Goal: Navigation & Orientation: Understand site structure

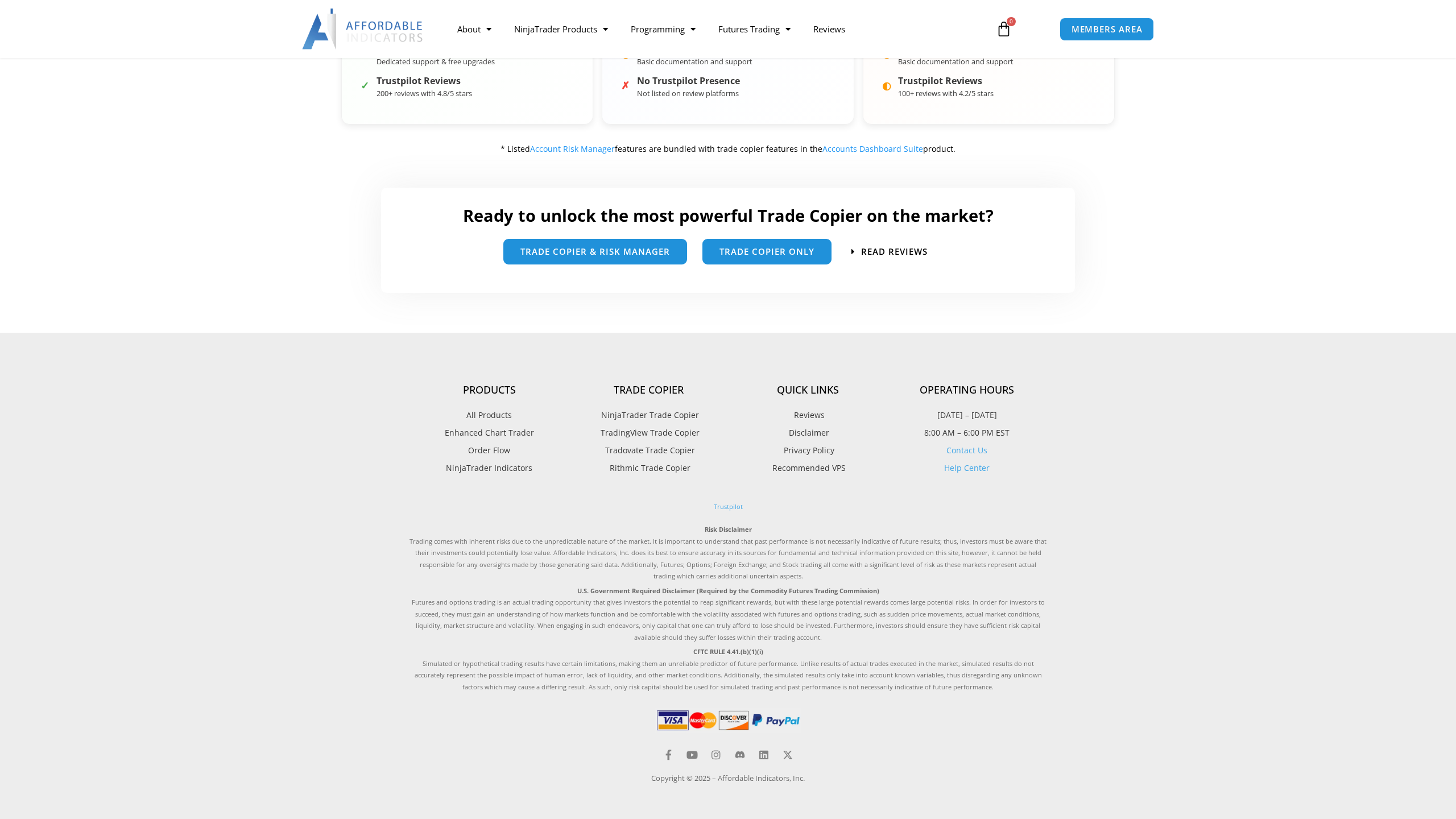
scroll to position [590, 0]
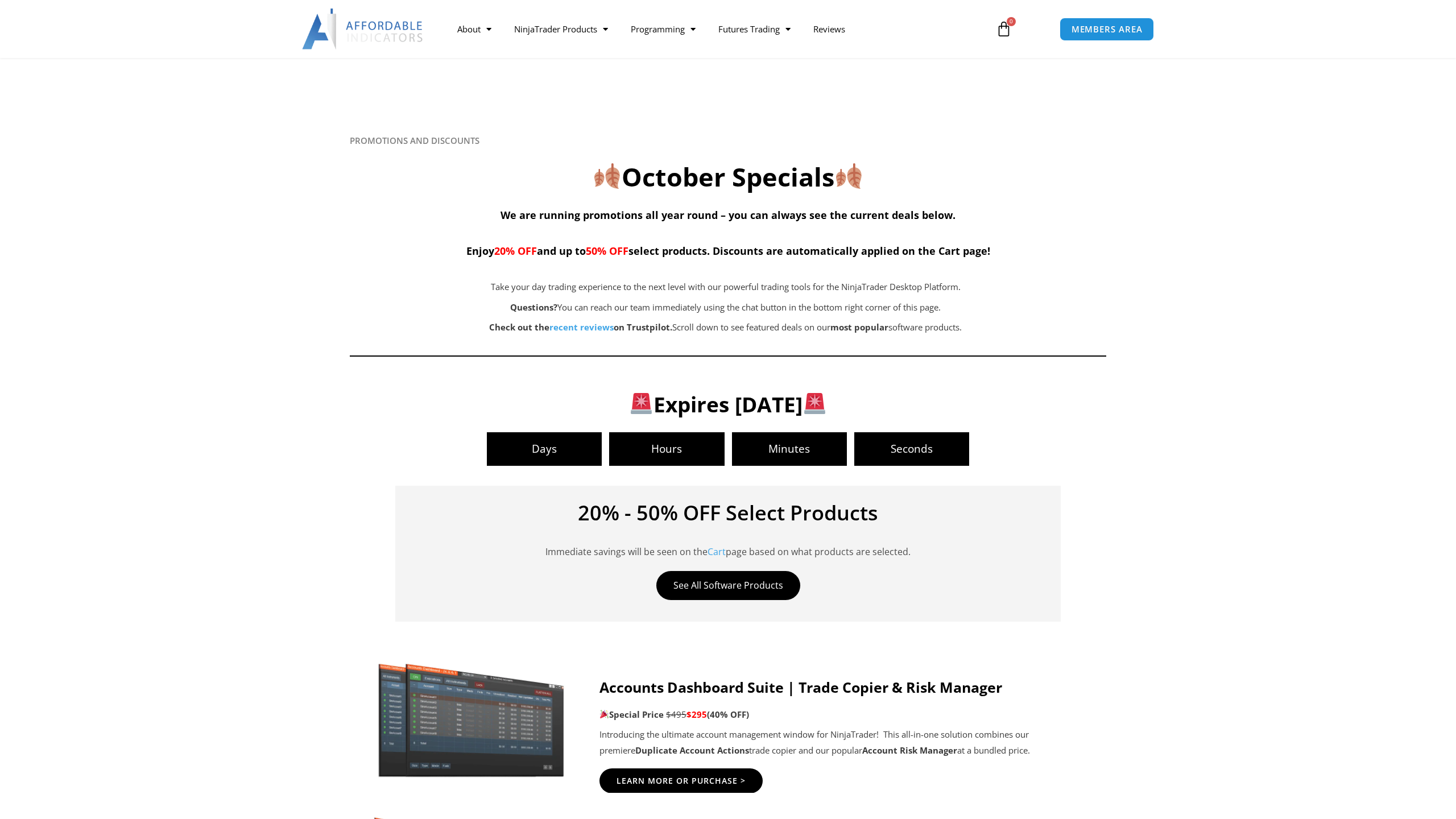
scroll to position [2006, 0]
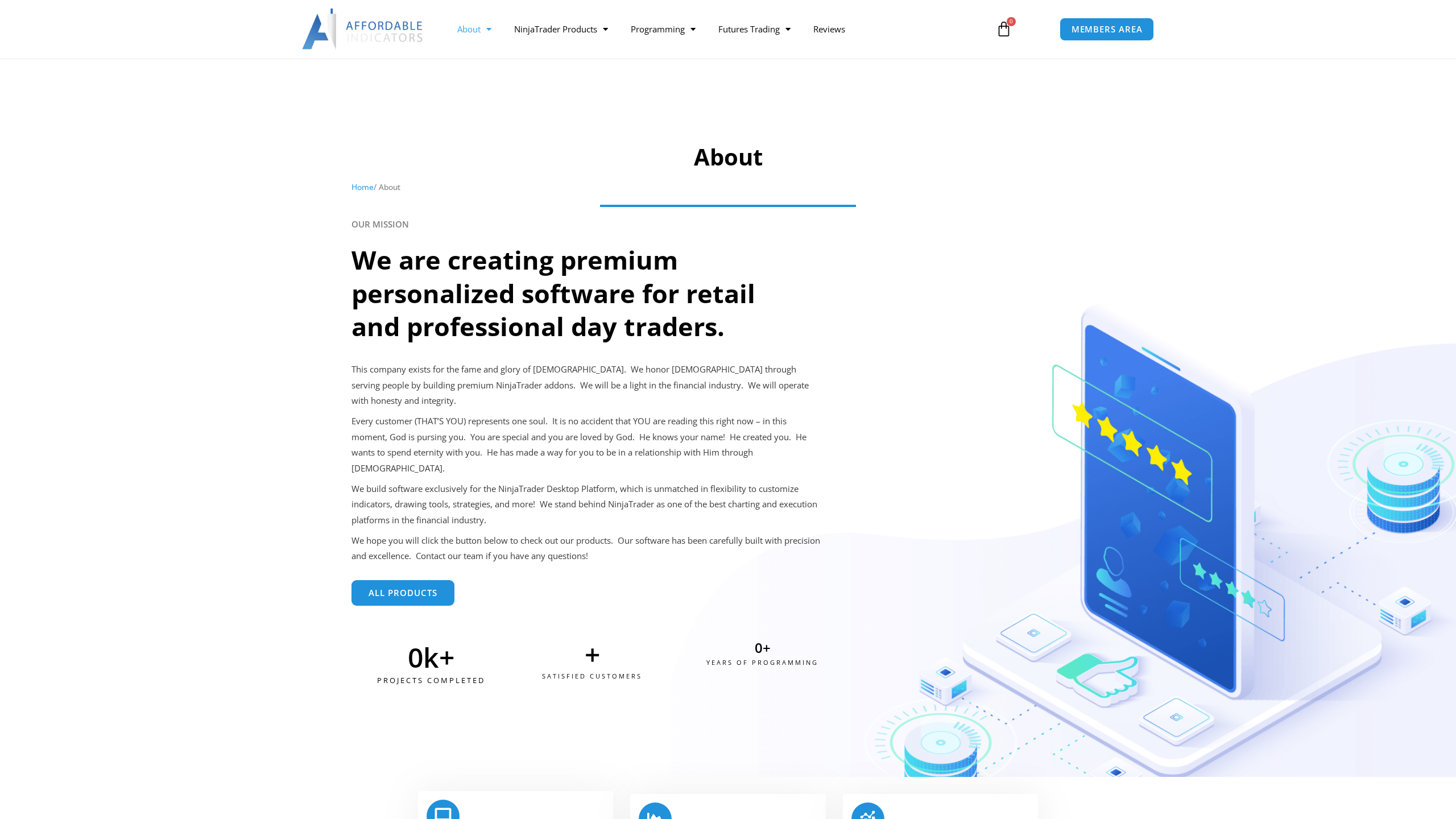
scroll to position [606, 0]
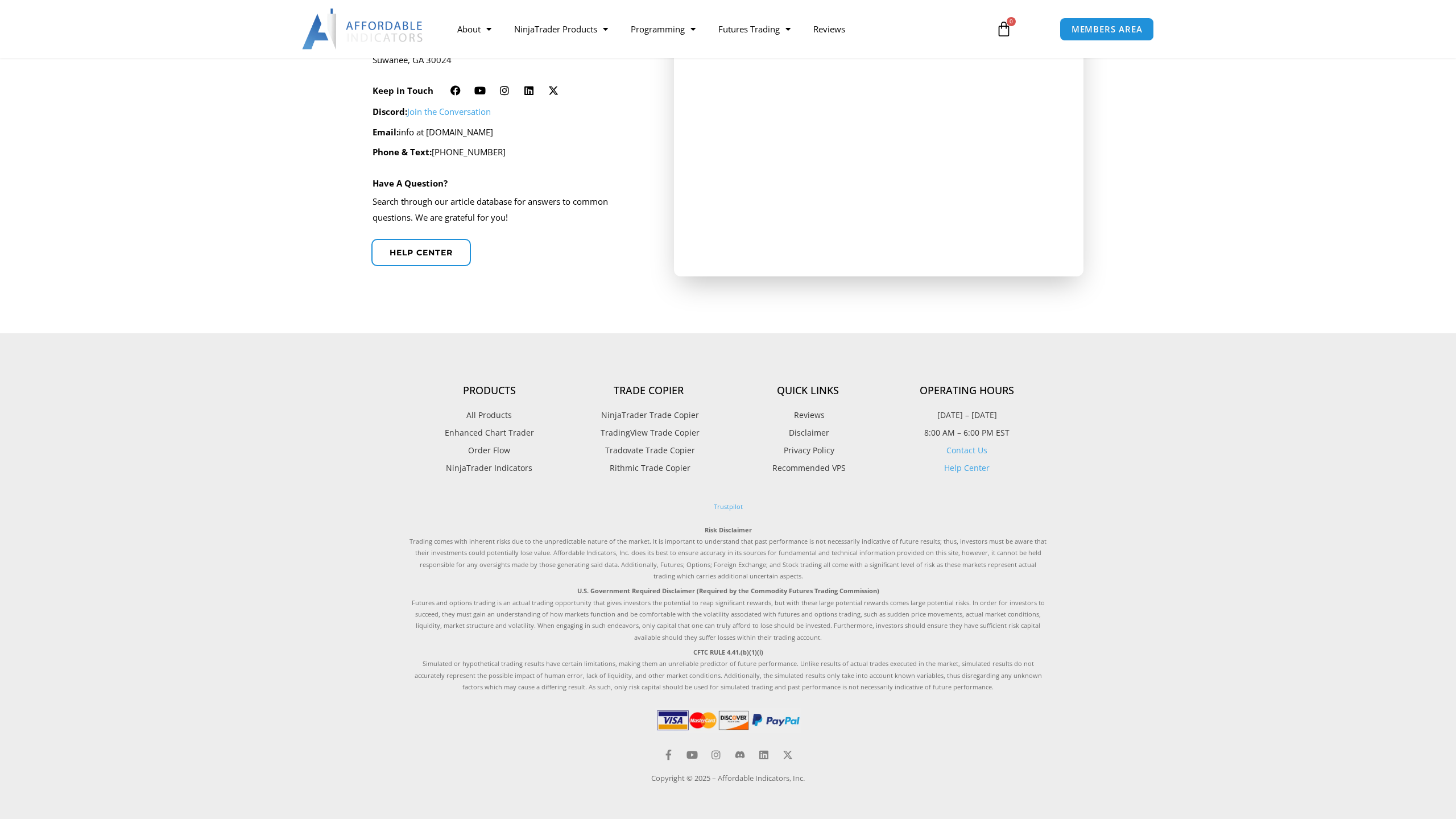
scroll to position [355, 0]
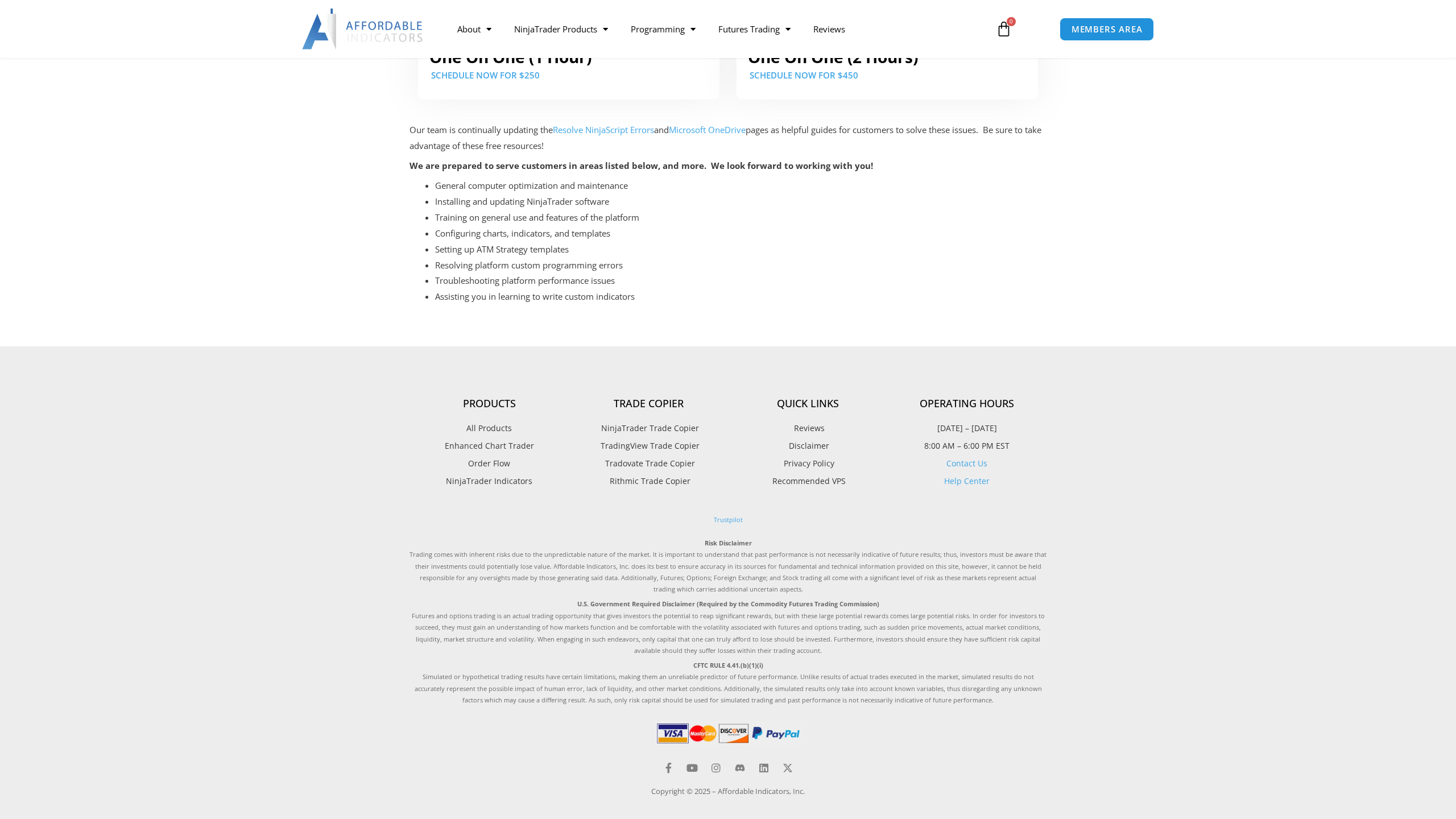
scroll to position [341, 0]
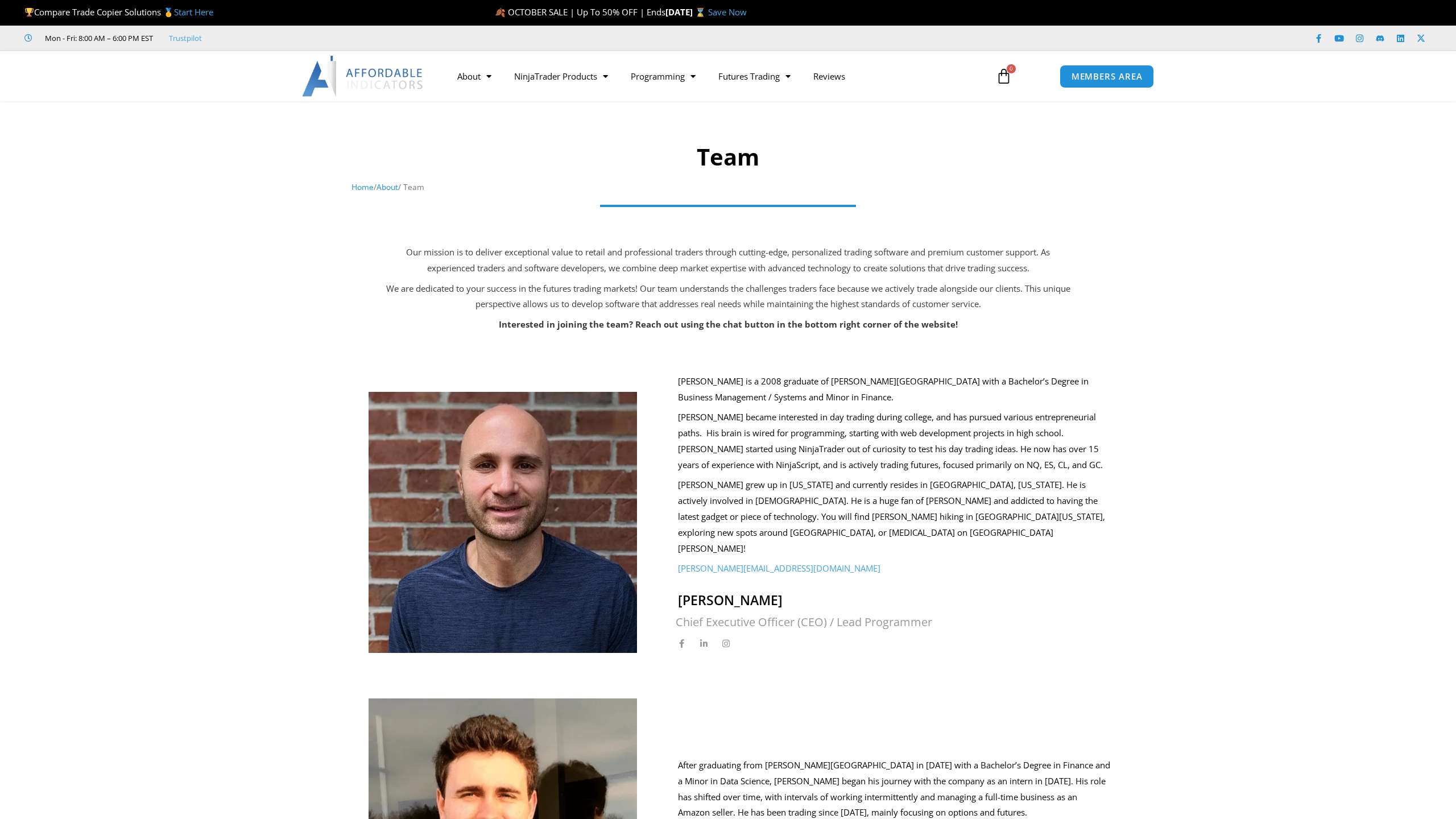
scroll to position [972, 0]
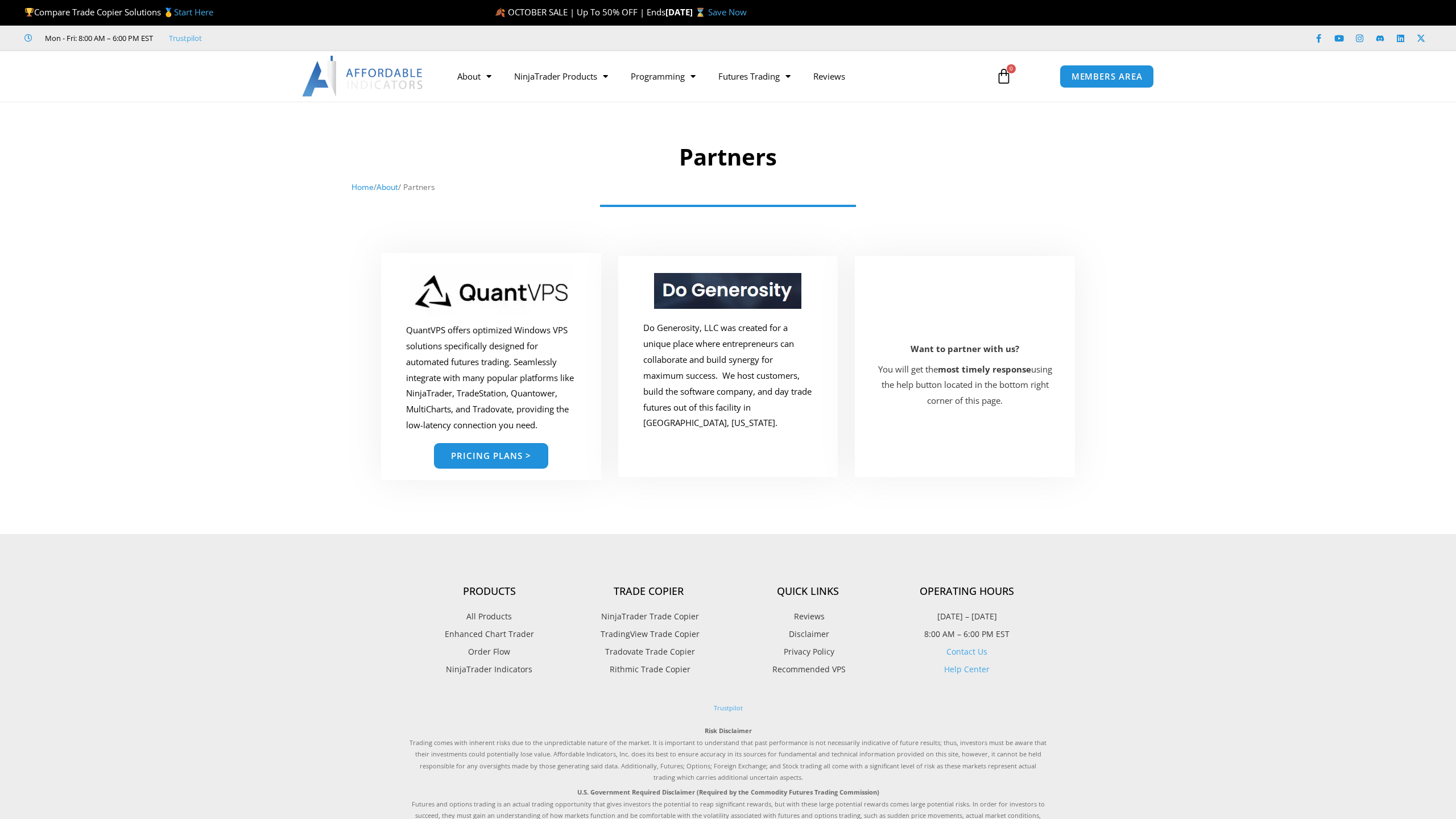
scroll to position [201, 0]
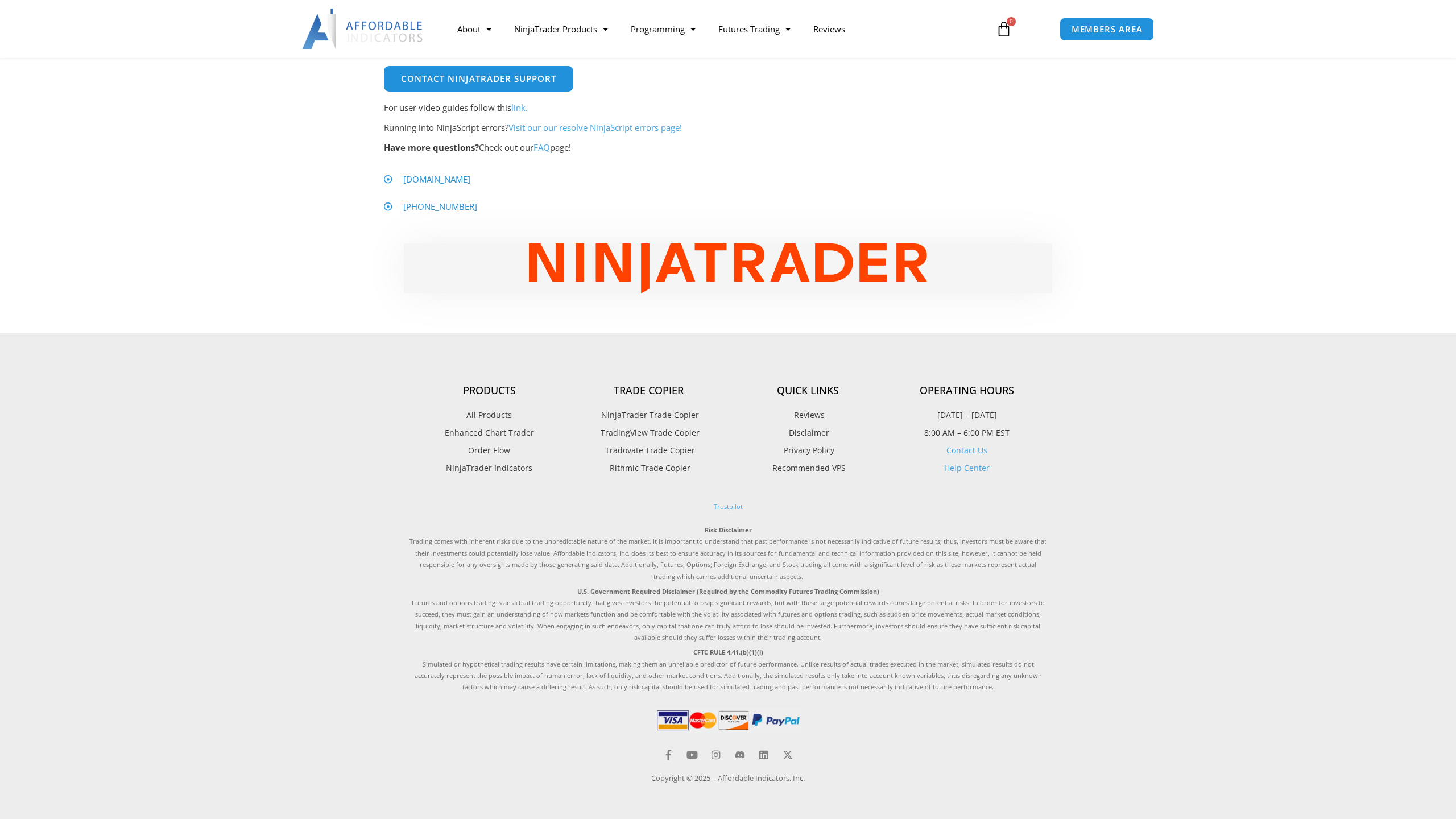
scroll to position [575, 0]
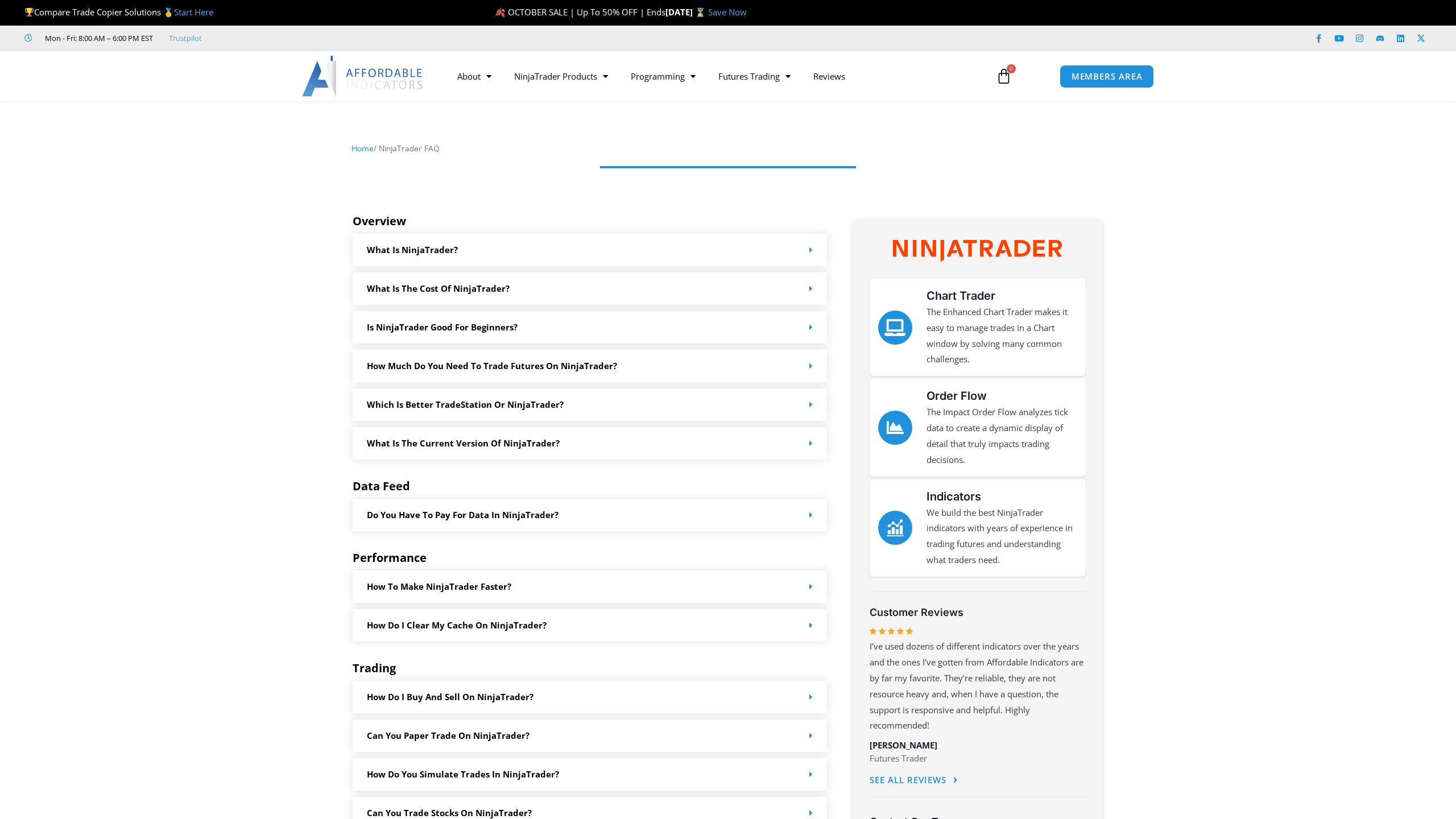
scroll to position [929, 0]
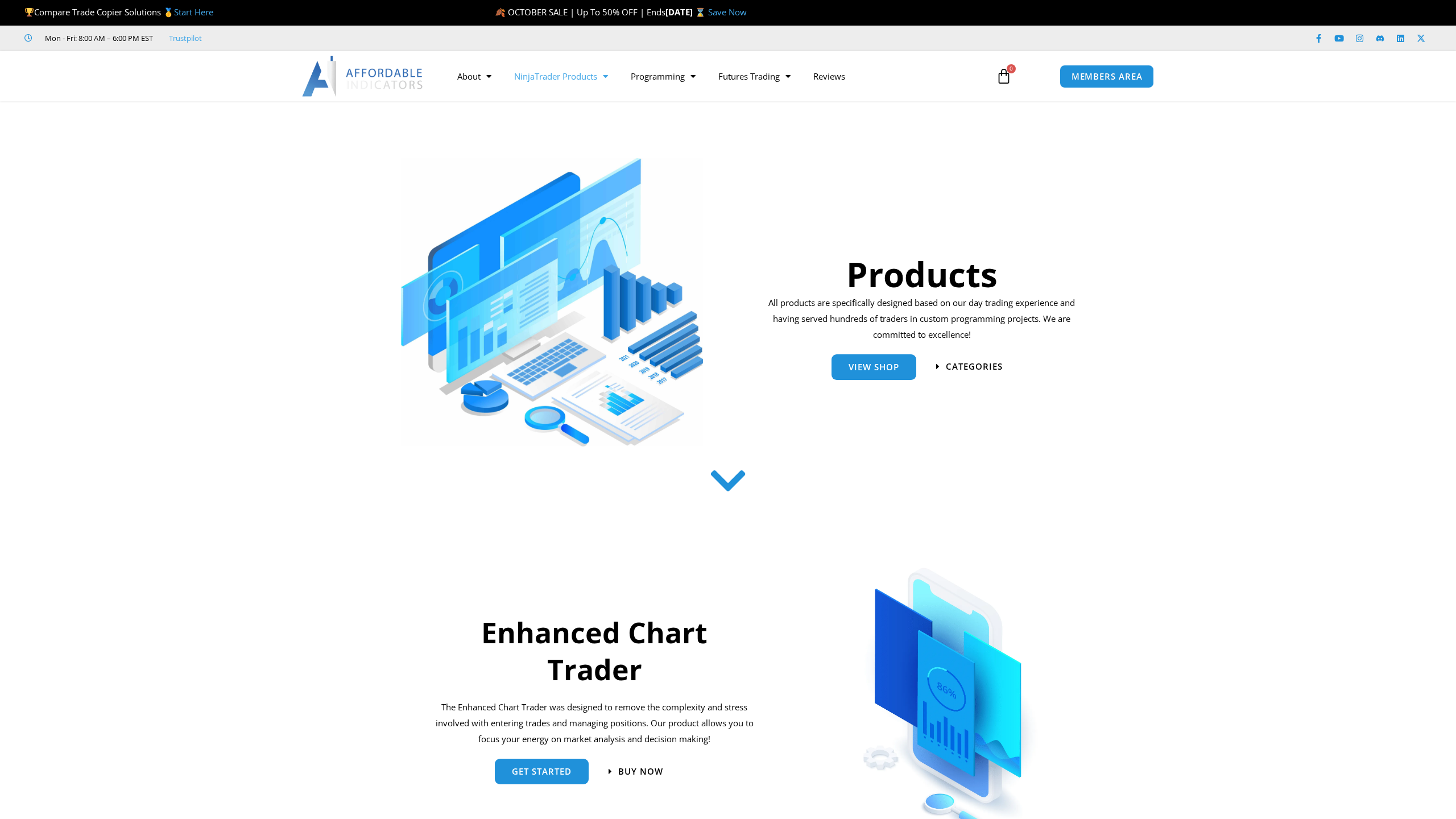
scroll to position [1237, 0]
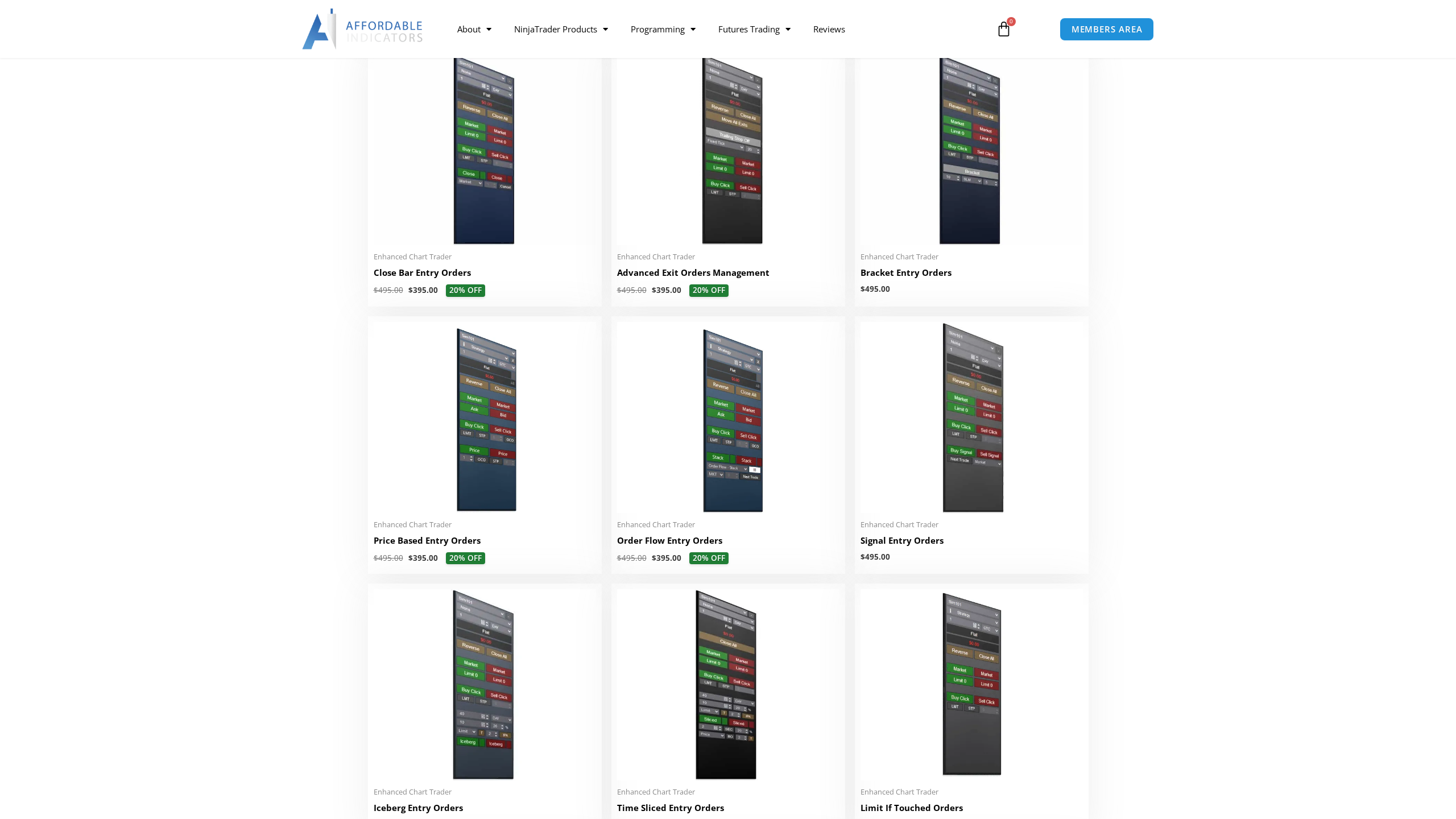
scroll to position [794, 0]
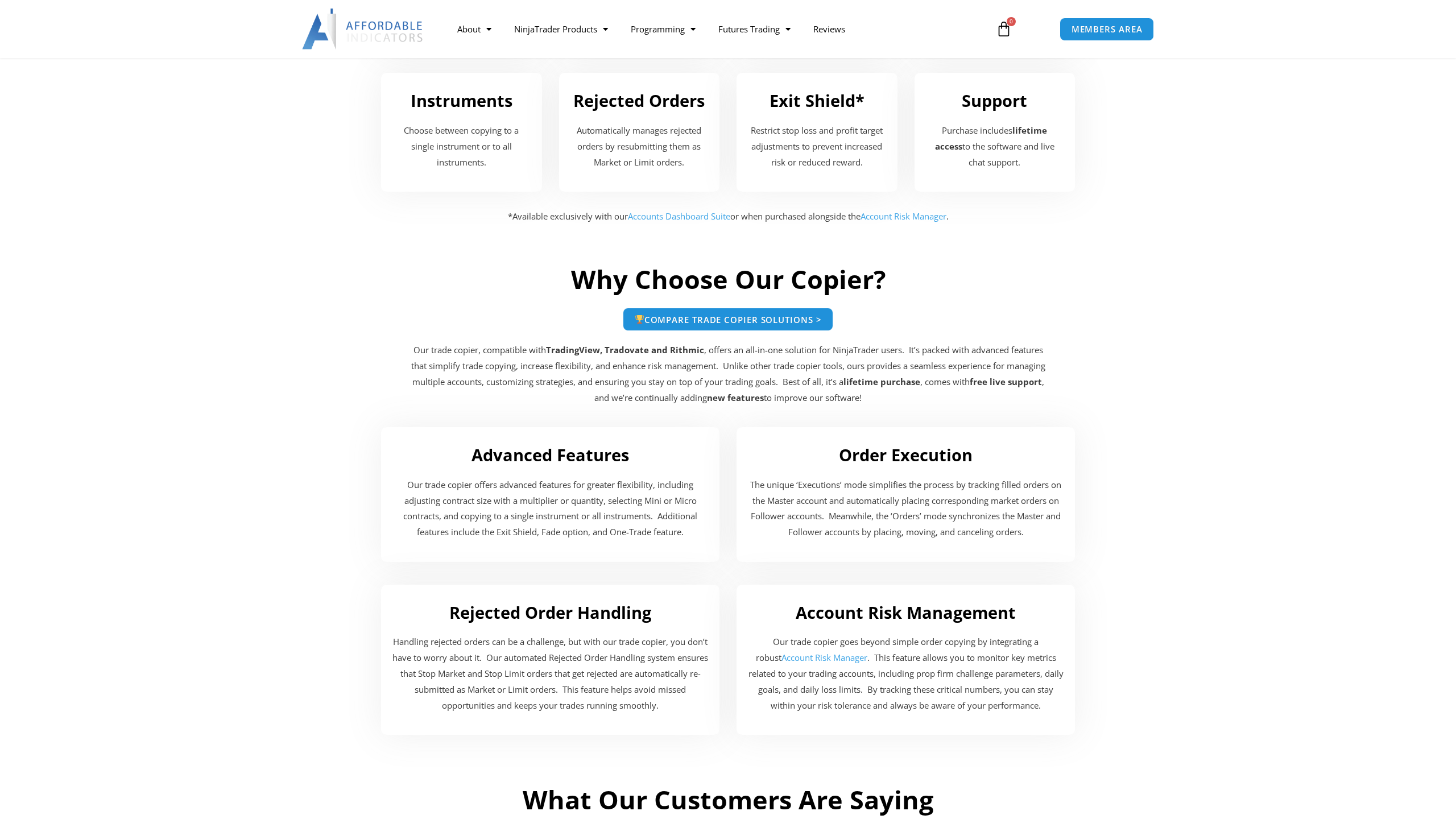
scroll to position [1590, 0]
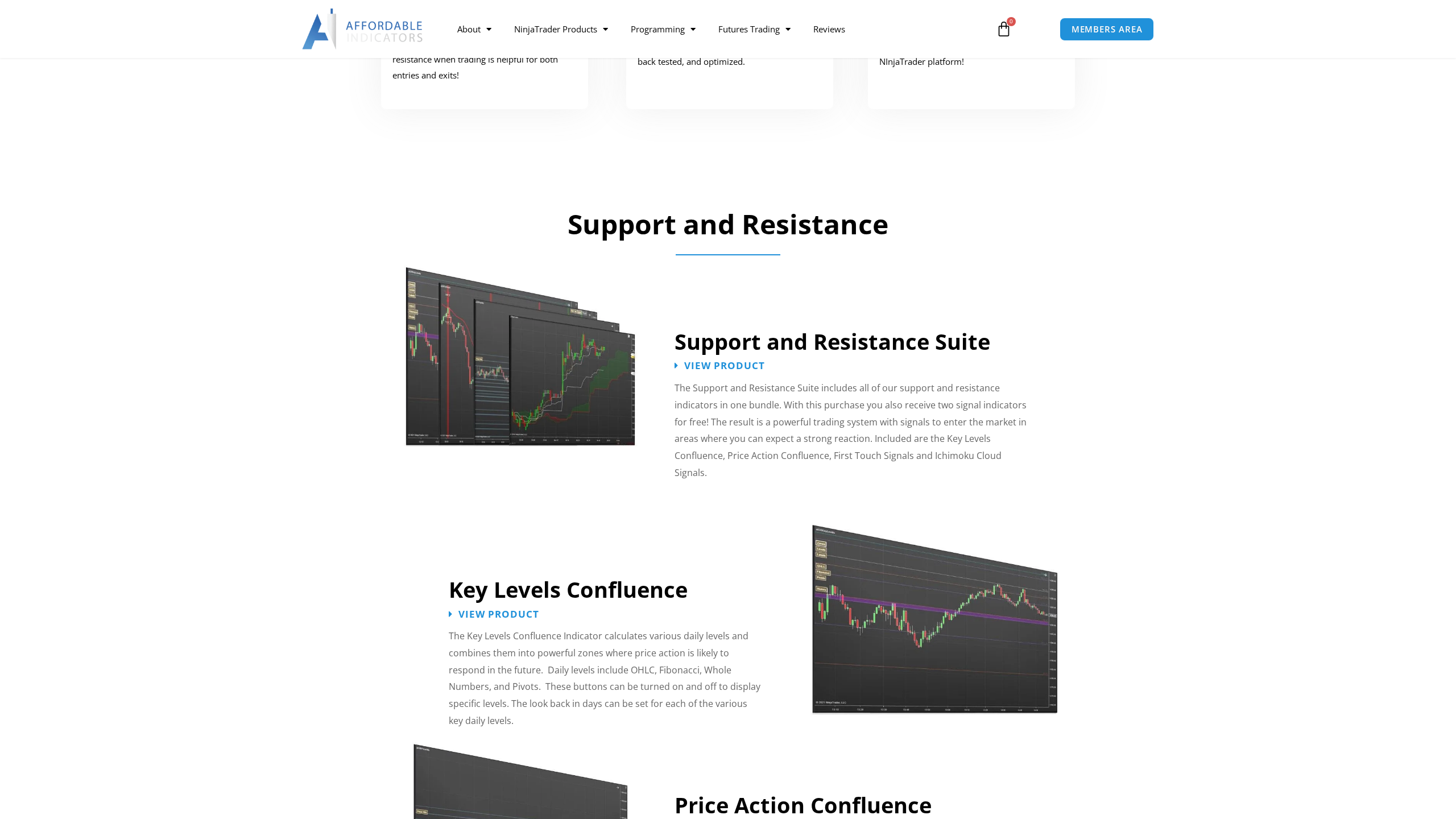
scroll to position [794, 0]
